Goal: Task Accomplishment & Management: Manage account settings

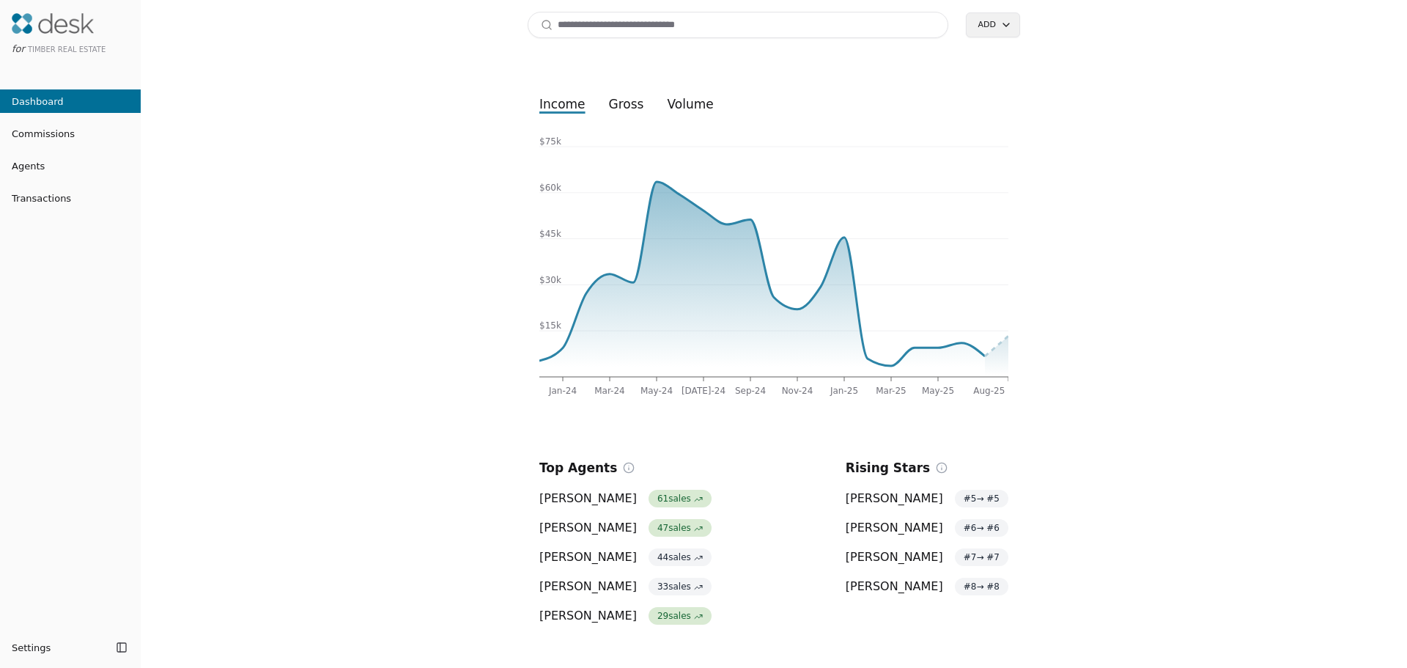
click at [29, 135] on span "Commissions" at bounding box center [37, 133] width 75 height 15
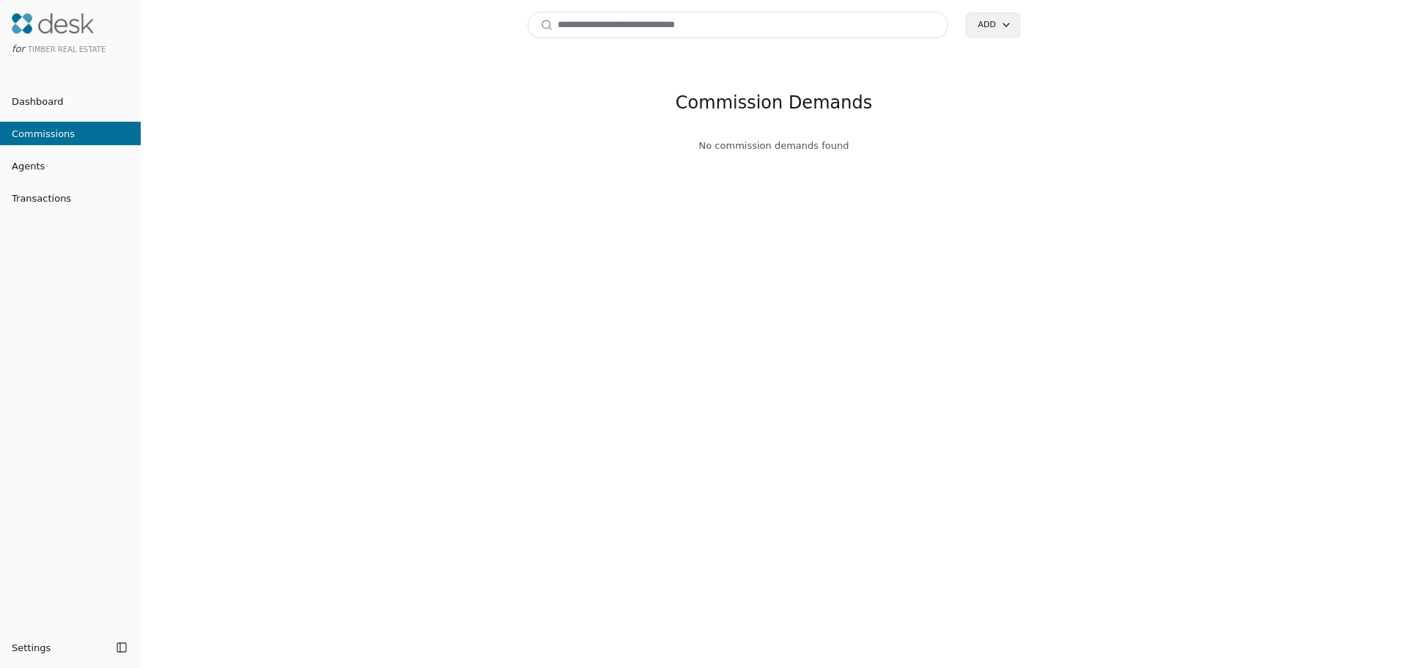
click at [31, 166] on span "Agents" at bounding box center [22, 165] width 45 height 15
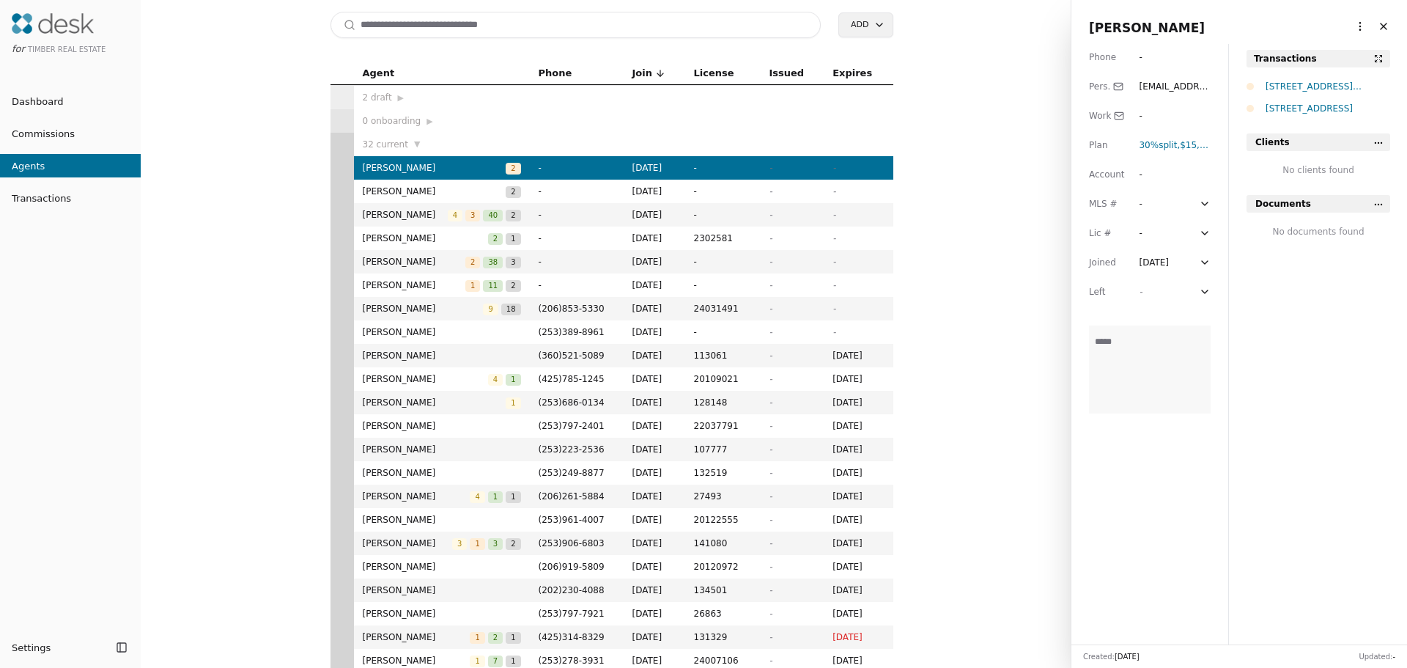
click at [37, 202] on span "Transactions" at bounding box center [35, 198] width 71 height 15
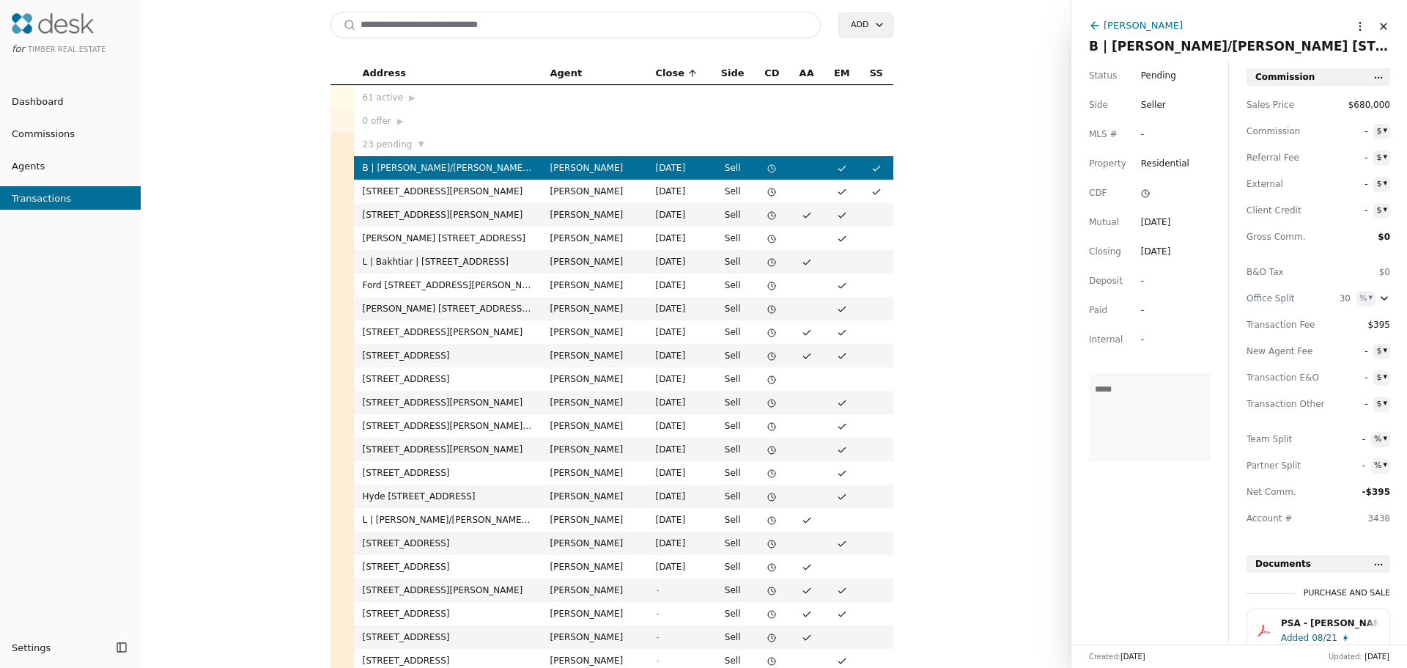
click at [466, 218] on td "[STREET_ADDRESS][PERSON_NAME]" at bounding box center [448, 214] width 188 height 23
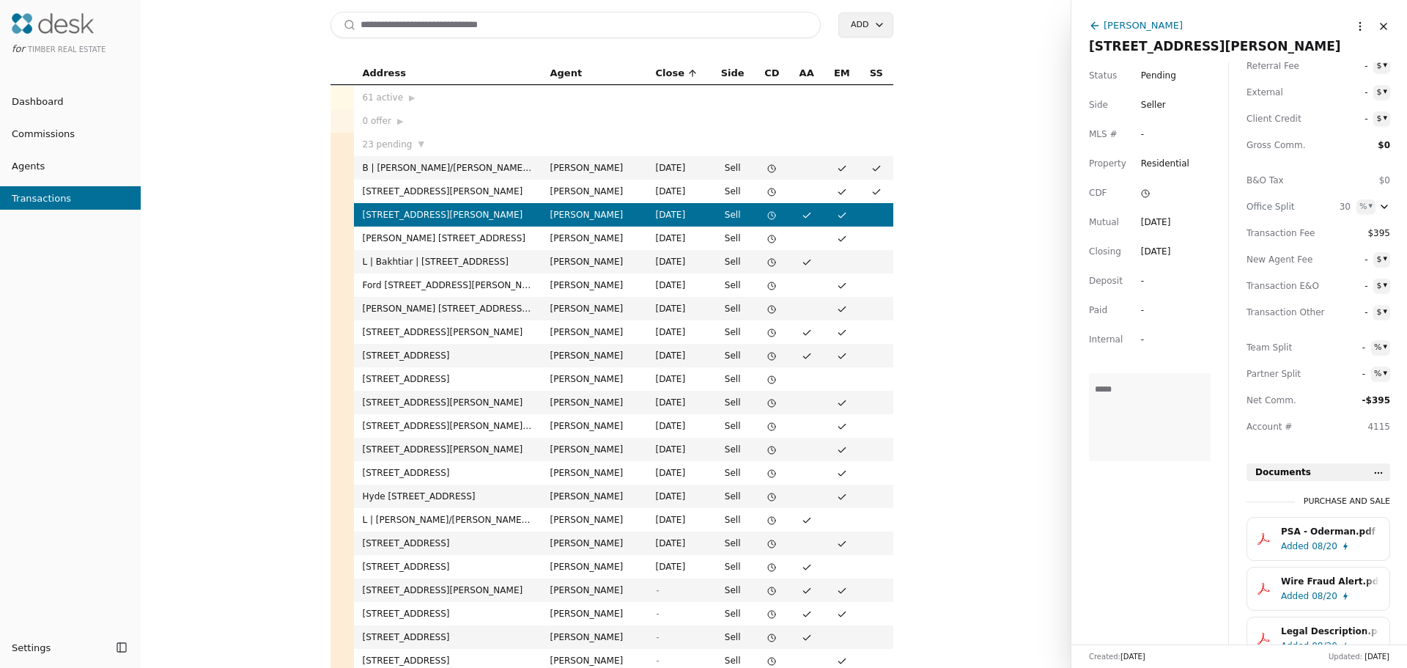
scroll to position [220, 0]
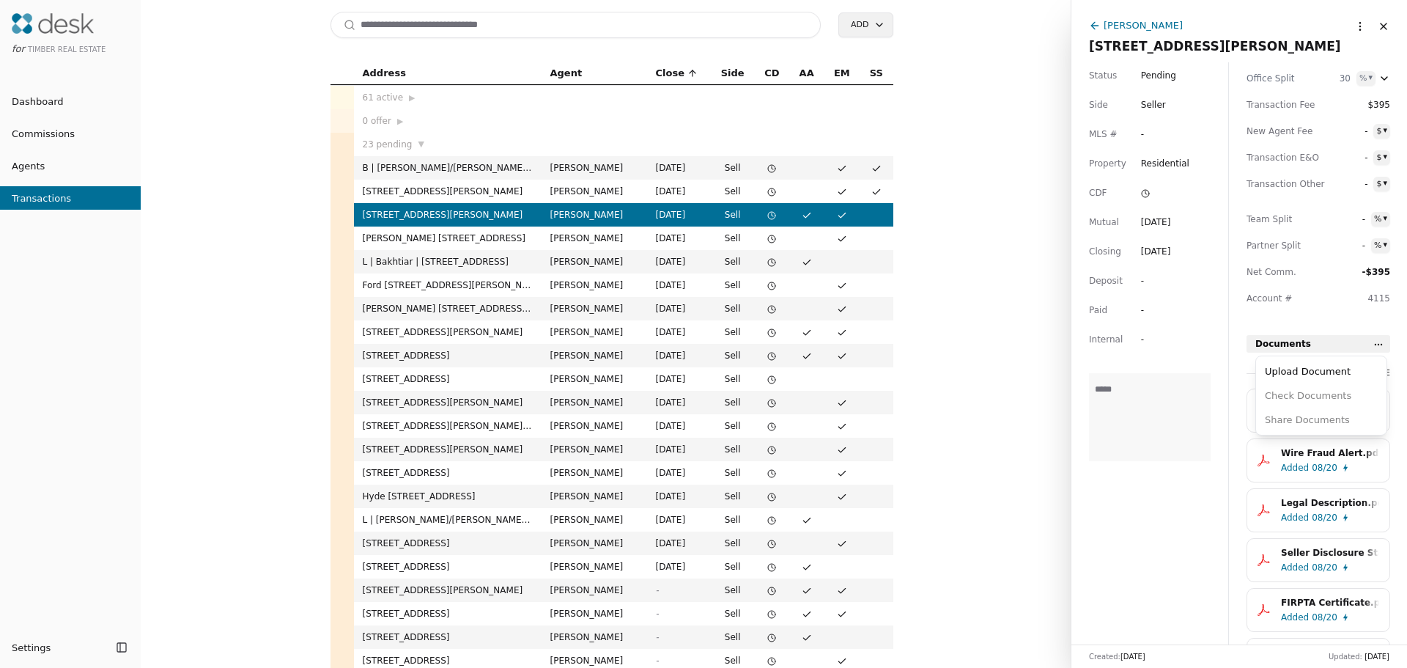
click at [1376, 341] on html "for Timber Real Estate Dashboard Commissions Agents Transactions Settings Toggl…" at bounding box center [703, 334] width 1407 height 668
click at [1304, 372] on div "Upload Document" at bounding box center [1321, 371] width 125 height 24
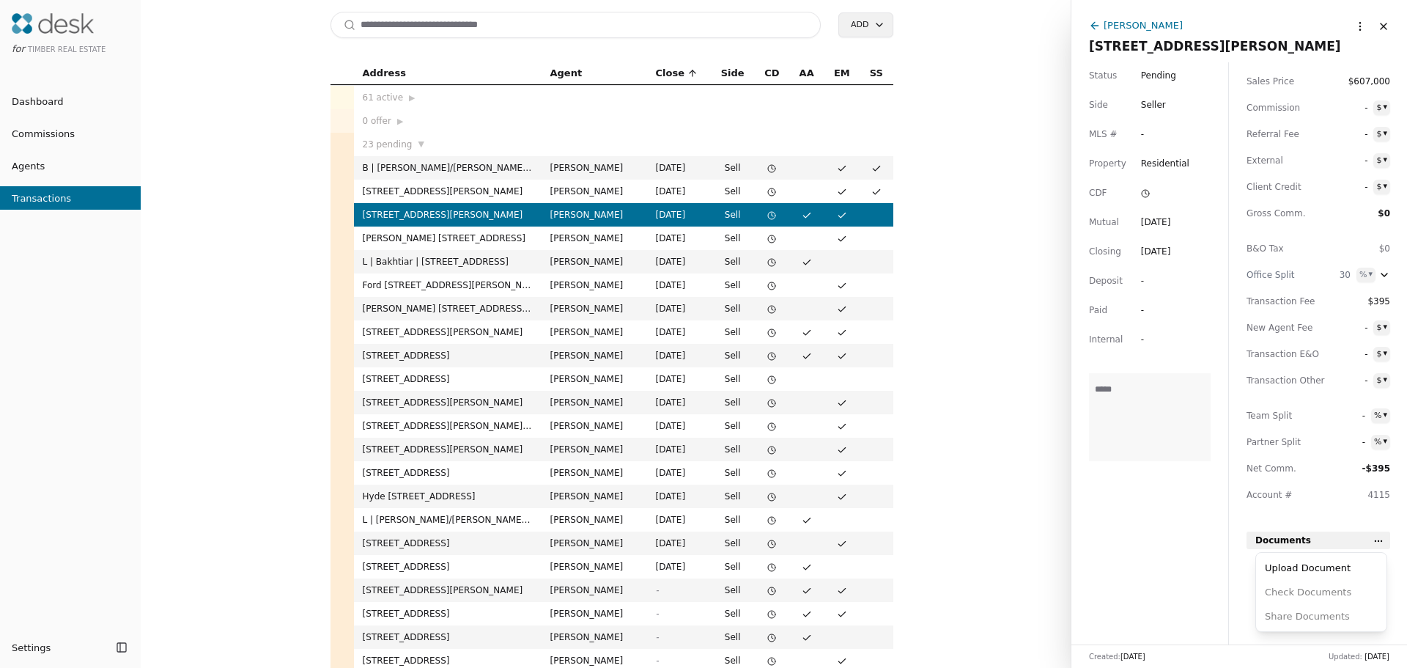
scroll to position [23, 0]
click at [1008, 92] on div "Address Agent Close Side CD AA EM SS 61 active ▶ 0 offer ▶ 23 pending ▼ B | [GE…" at bounding box center [611, 365] width 918 height 606
